Goal: Task Accomplishment & Management: Use online tool/utility

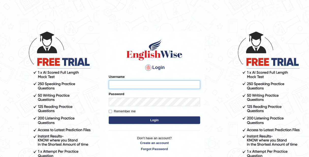
type input "Tamanna29"
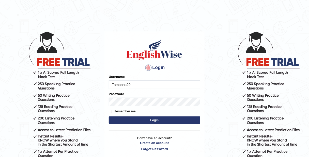
click at [155, 120] on button "Login" at bounding box center [155, 121] width 92 height 8
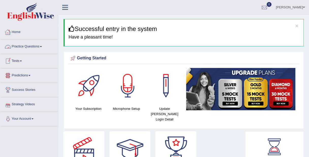
click at [30, 47] on link "Practice Questions" at bounding box center [29, 46] width 58 height 13
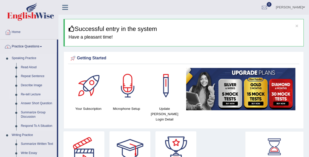
click at [31, 96] on link "Re-tell Lecture" at bounding box center [38, 94] width 38 height 9
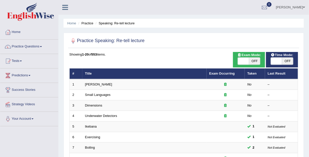
click at [11, 47] on div at bounding box center [8, 47] width 8 height 8
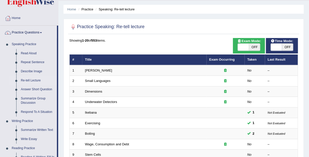
scroll to position [20, 0]
